Goal: Navigation & Orientation: Find specific page/section

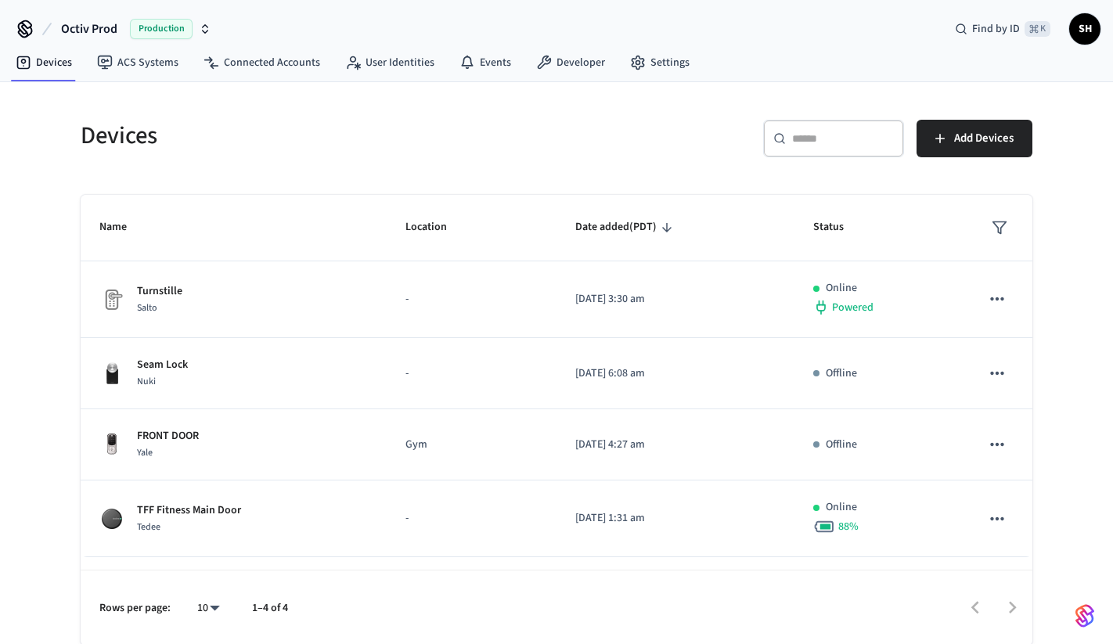
click at [110, 31] on span "Octiv Prod" at bounding box center [89, 29] width 56 height 19
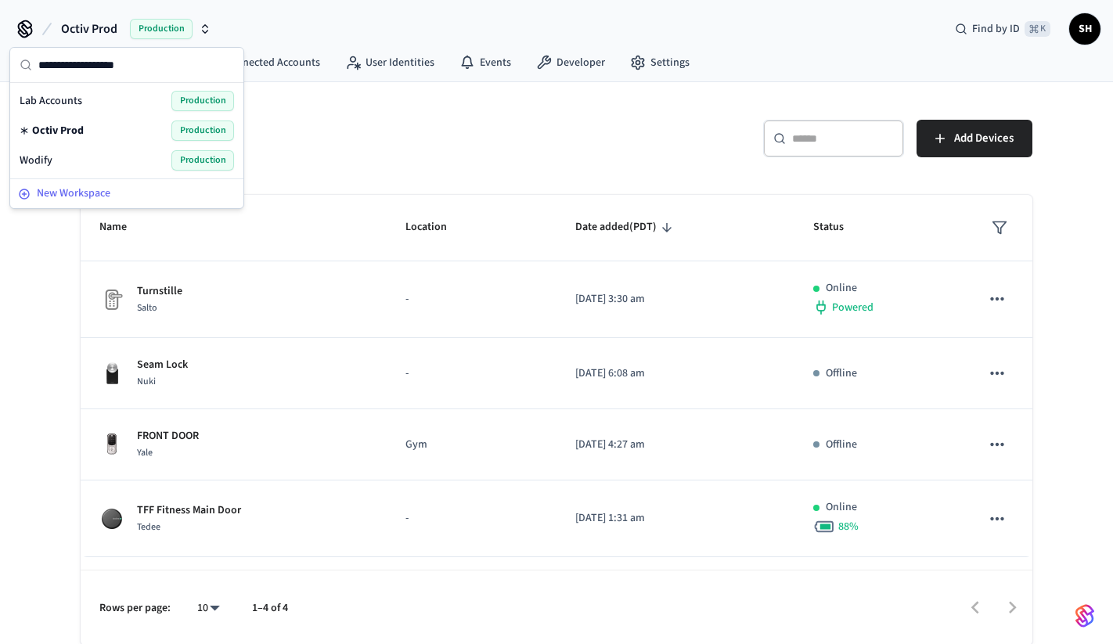
click at [137, 199] on div "New Workspace" at bounding box center [127, 193] width 218 height 16
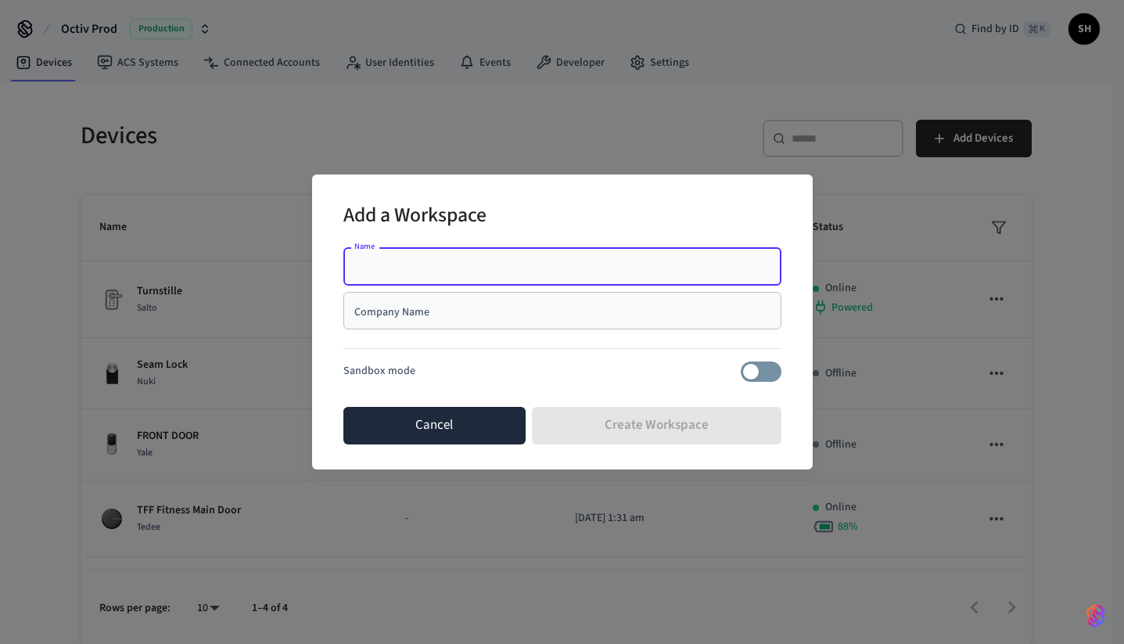
click at [488, 426] on button "Cancel" at bounding box center [435, 426] width 183 height 38
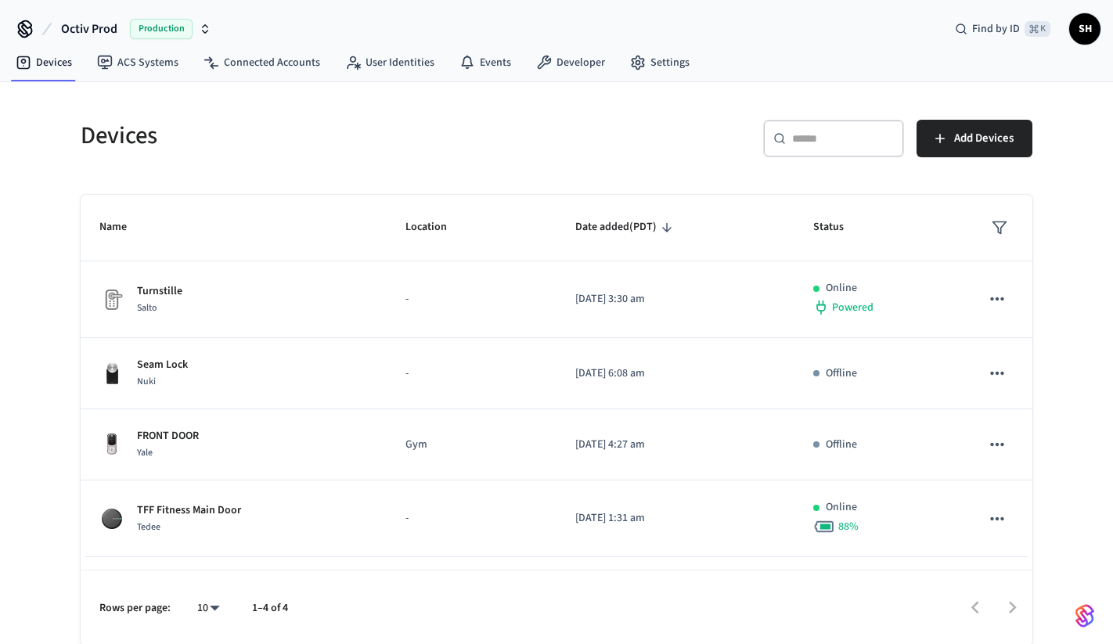
click at [99, 25] on span "Octiv Prod" at bounding box center [89, 29] width 56 height 19
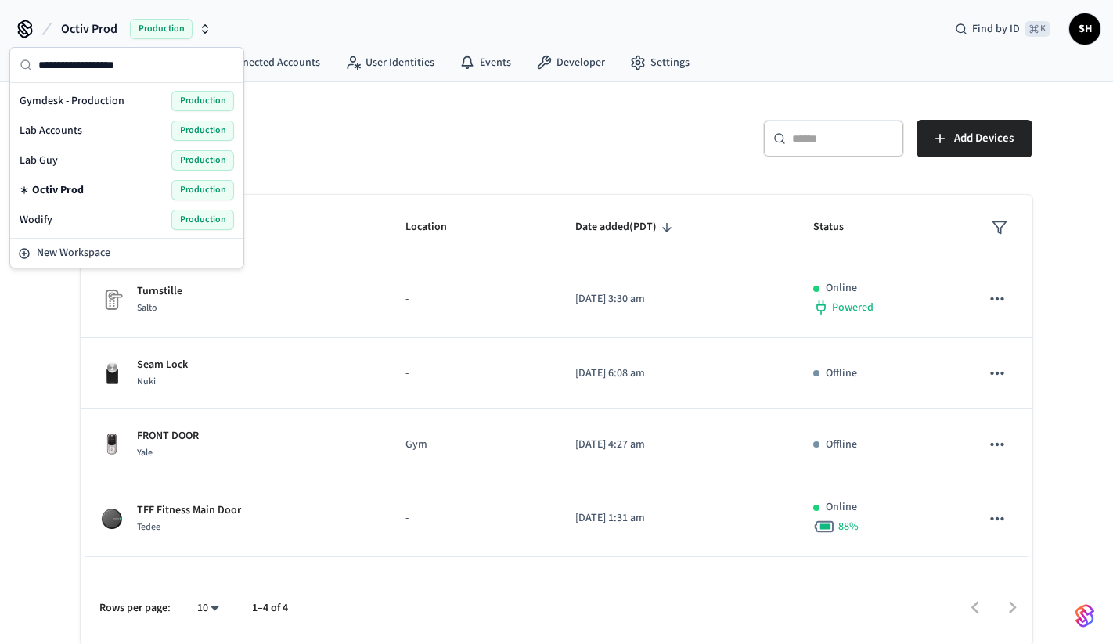
click at [95, 103] on span "Gymdesk - Production" at bounding box center [72, 101] width 105 height 16
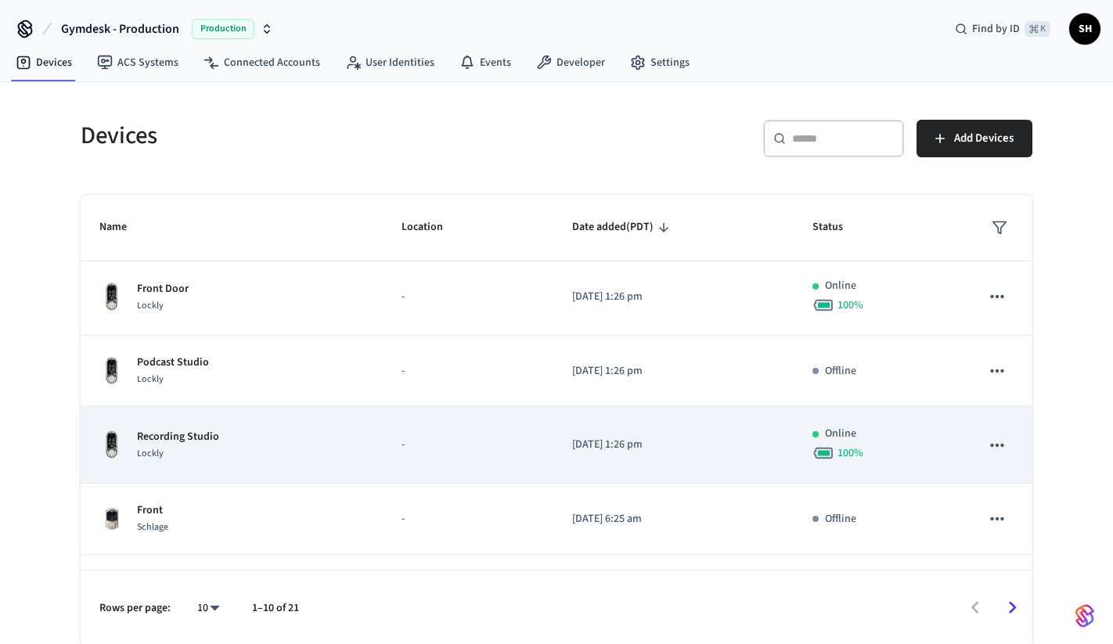
scroll to position [6, 0]
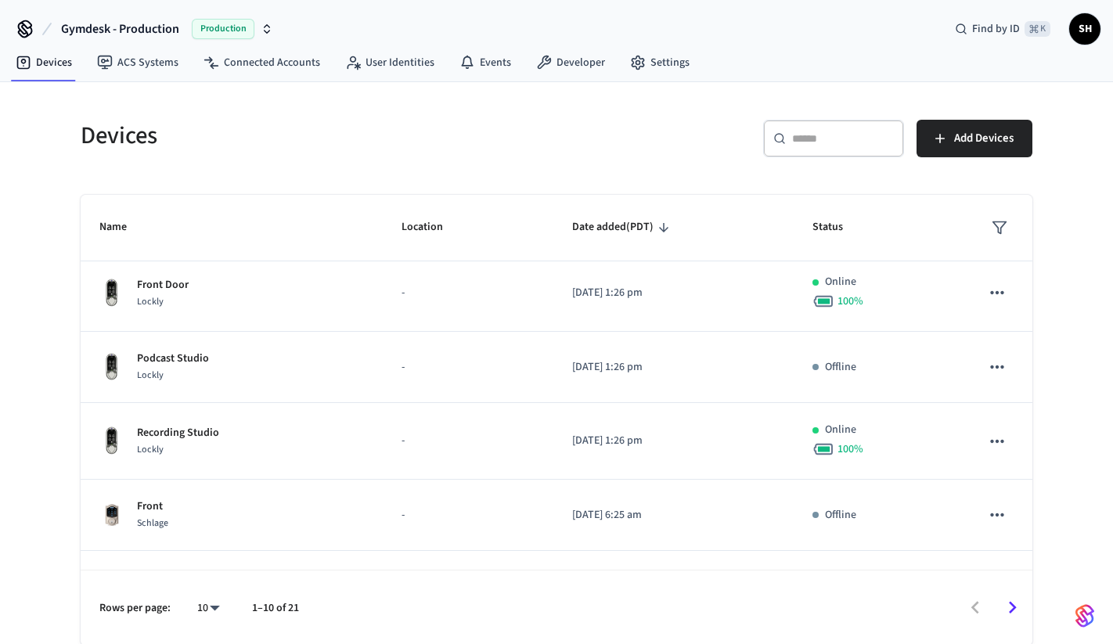
click at [1079, 304] on div "Devices ​ ​ Add Devices Name Location Date added (PDT) Status Front Door Lockly…" at bounding box center [556, 363] width 1113 height 563
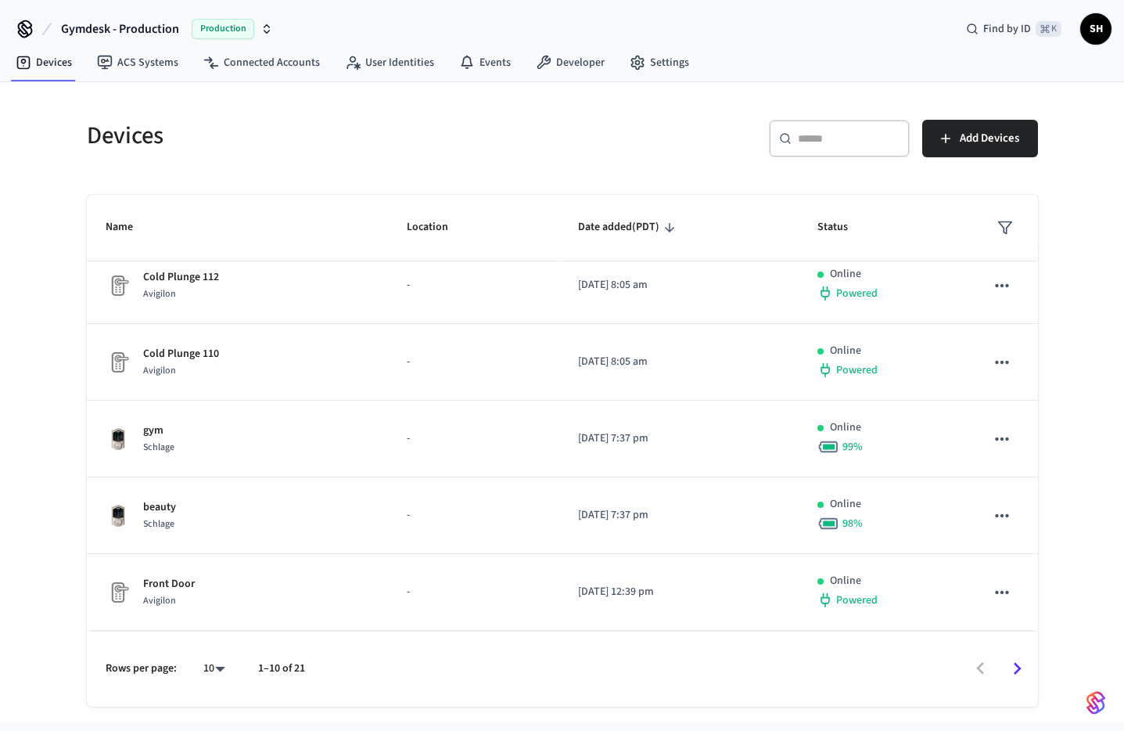
scroll to position [387, 0]
click at [1015, 643] on icon "Go to next page" at bounding box center [1017, 669] width 24 height 24
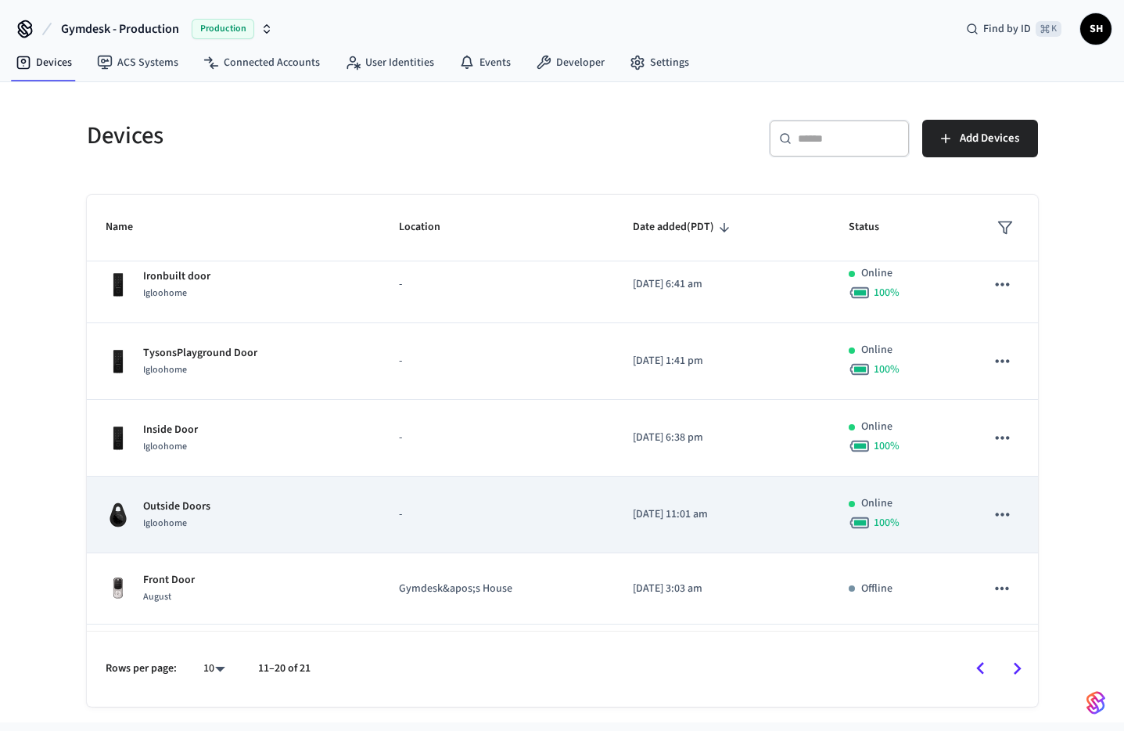
scroll to position [0, 0]
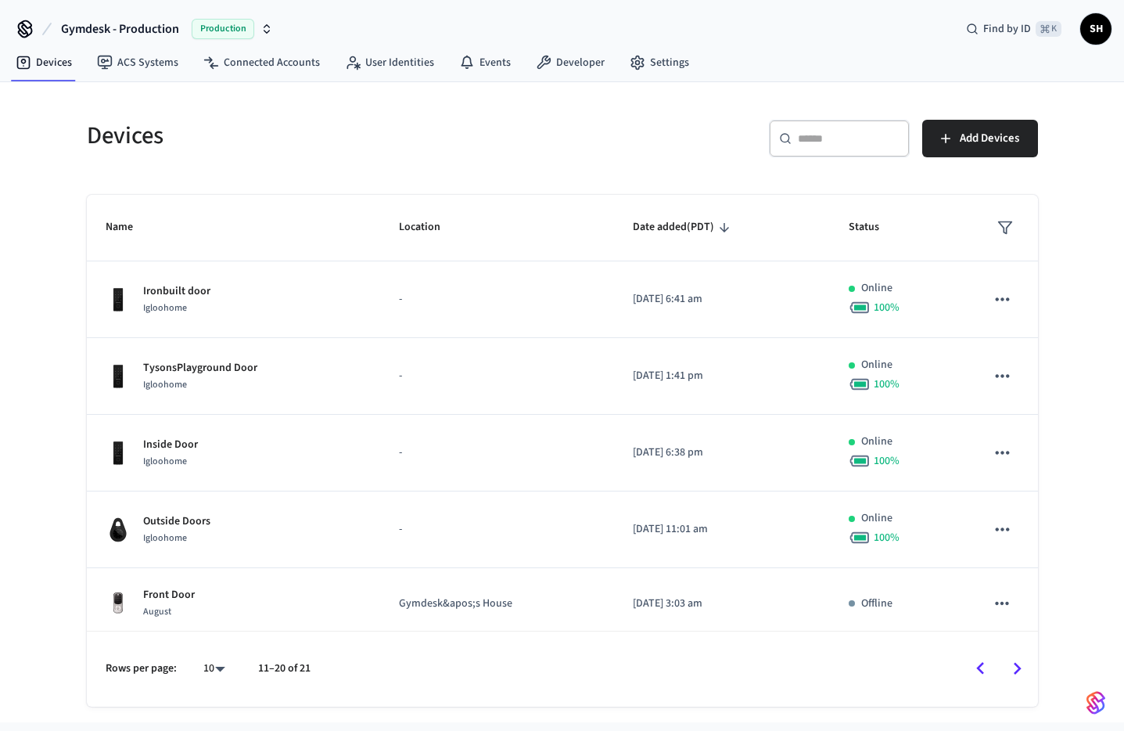
click at [983, 643] on icon "Go to previous page" at bounding box center [981, 669] width 24 height 24
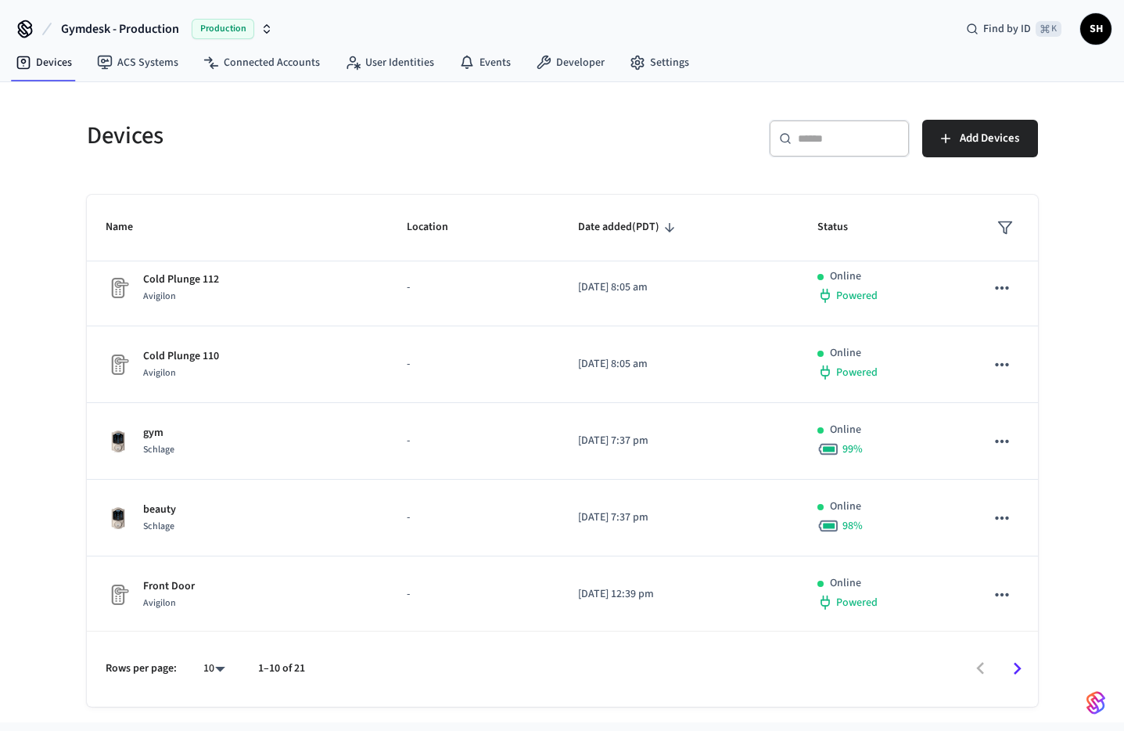
scroll to position [463, 0]
click at [1079, 620] on div "Devices ​ ​ Add Devices Name Location Date added (PDT) Status current controlle…" at bounding box center [562, 402] width 1124 height 640
click at [1081, 624] on div "Devices ​ ​ Add Devices Name Location Date added (PDT) Status current controlle…" at bounding box center [562, 402] width 1124 height 640
click at [1081, 625] on div "Devices ​ ​ Add Devices Name Location Date added (PDT) Status current controlle…" at bounding box center [562, 402] width 1124 height 640
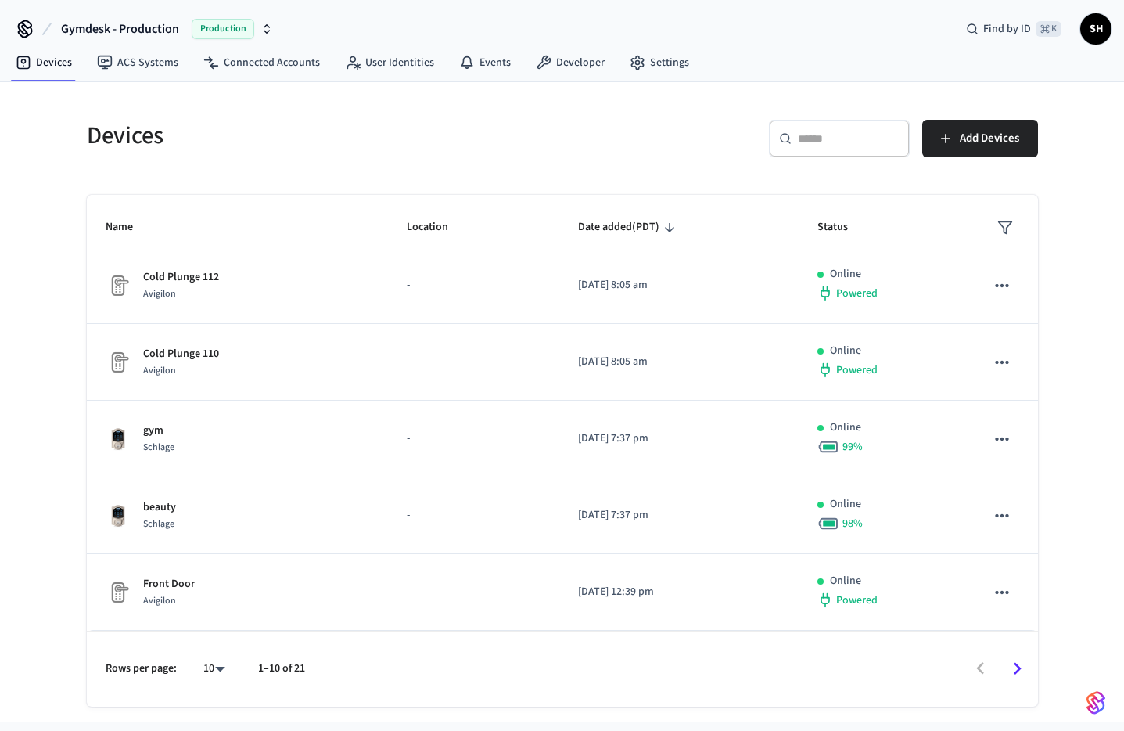
click at [251, 156] on div "Devices" at bounding box center [310, 135] width 485 height 69
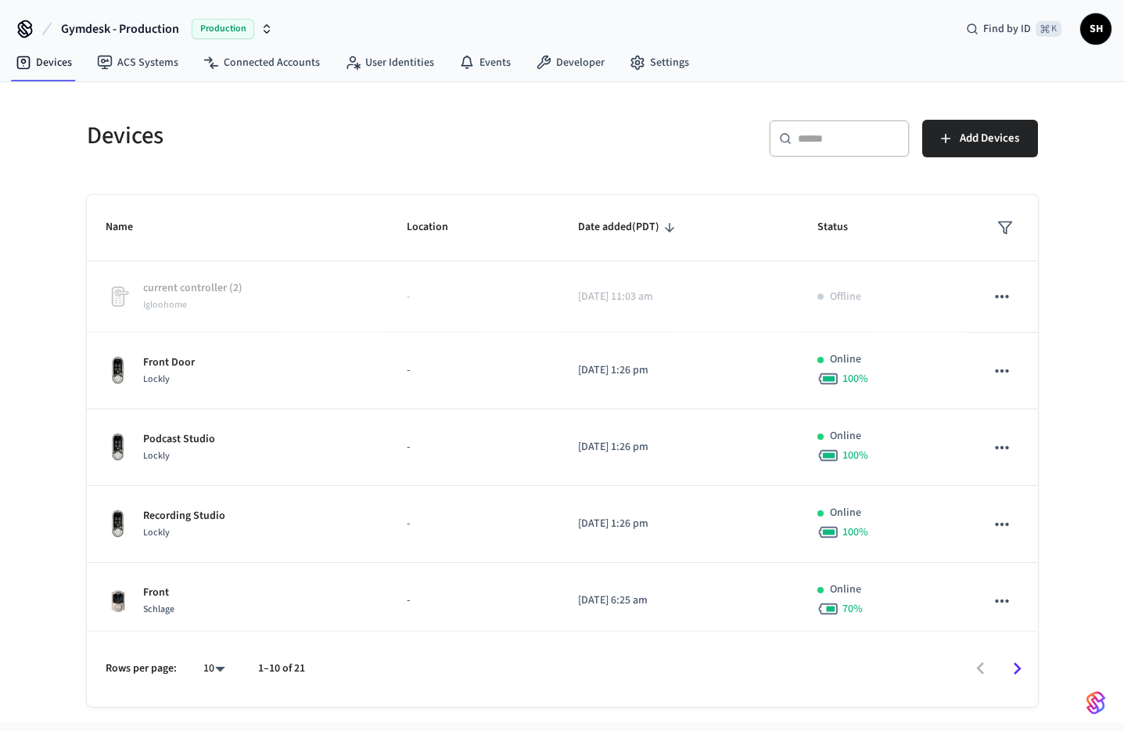
scroll to position [0, 0]
